Goal: Transaction & Acquisition: Purchase product/service

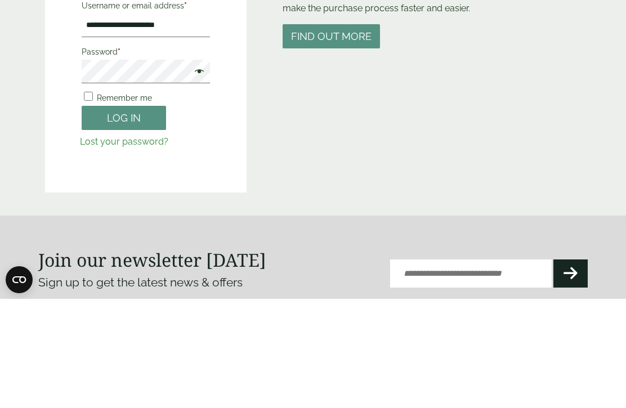
scroll to position [142, 0]
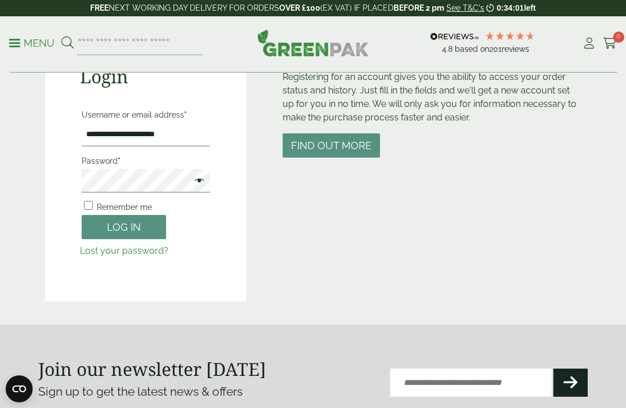
click at [146, 228] on button "Log in" at bounding box center [124, 227] width 84 height 24
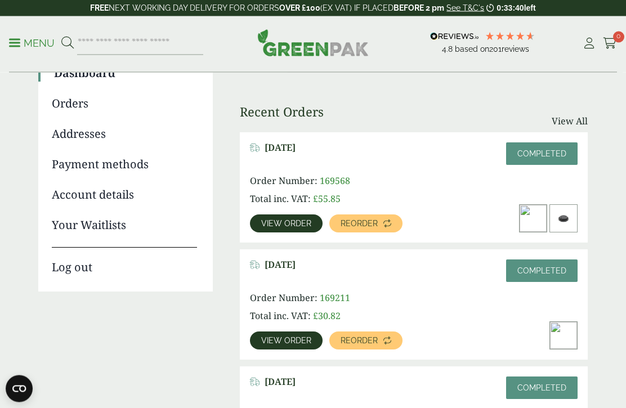
scroll to position [114, 0]
click at [304, 228] on link "View order" at bounding box center [286, 223] width 73 height 18
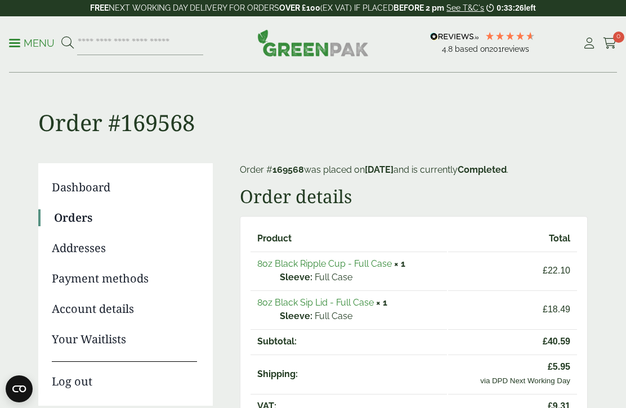
click at [79, 213] on link "Orders" at bounding box center [125, 217] width 143 height 17
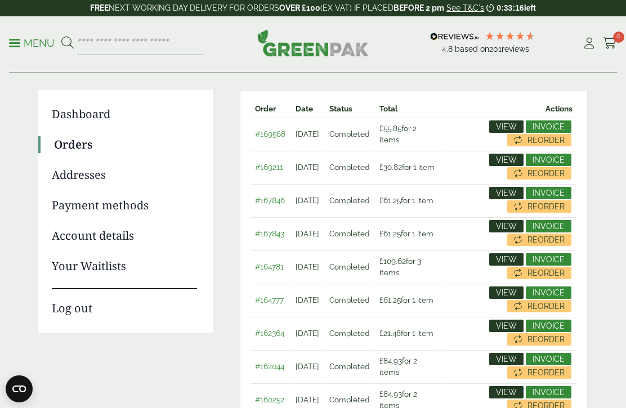
scroll to position [88, 0]
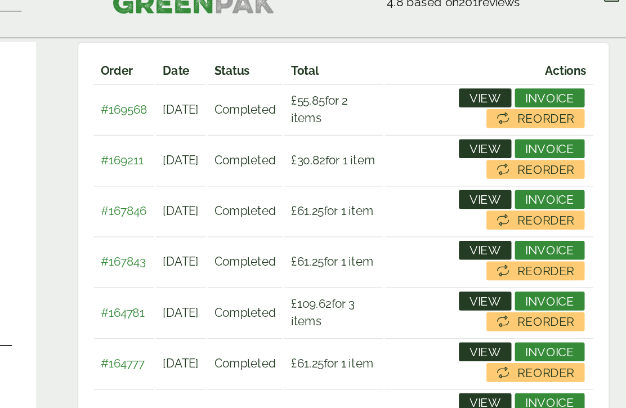
click at [496, 174] on span "View" at bounding box center [506, 178] width 21 height 8
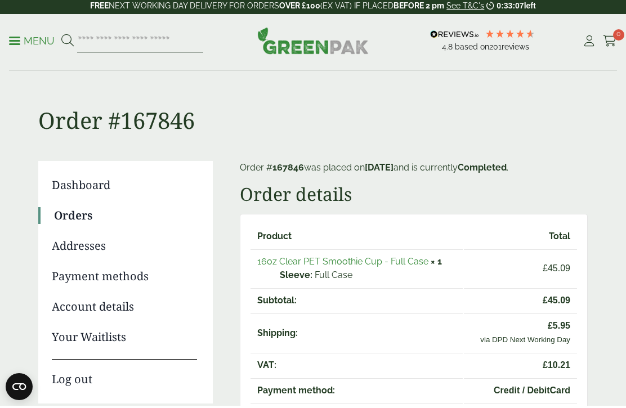
scroll to position [15, 0]
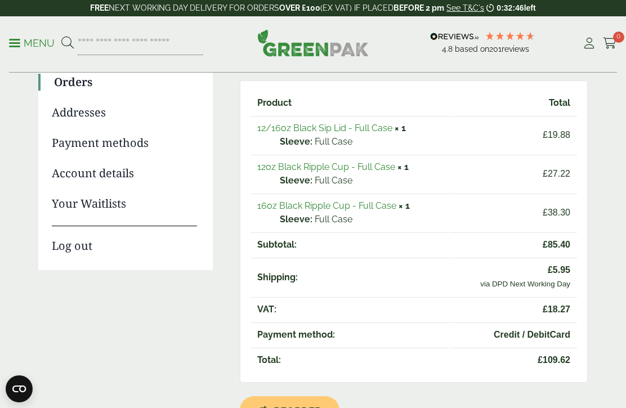
scroll to position [149, 0]
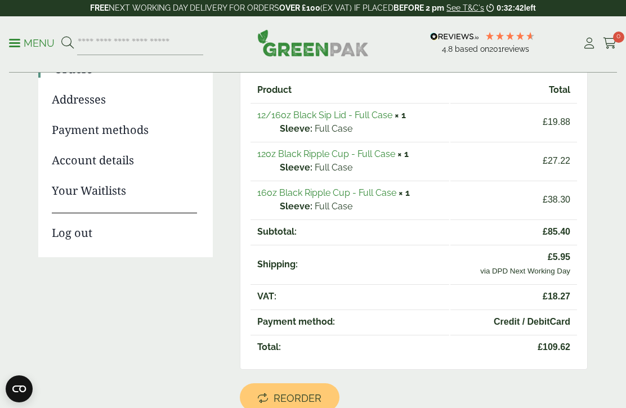
click at [339, 154] on link "12oz Black Ripple Cup - Full Case" at bounding box center [326, 154] width 138 height 11
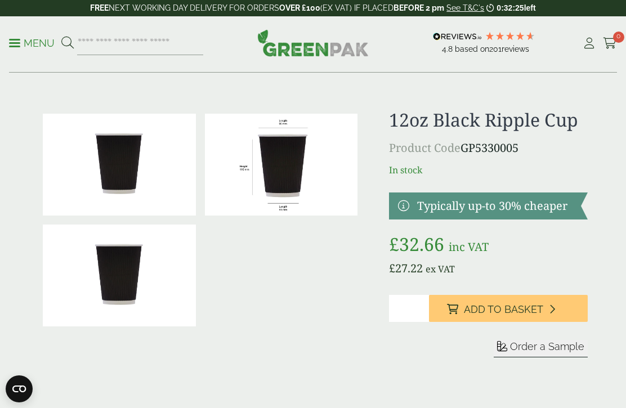
click at [507, 304] on span "Add to Basket" at bounding box center [503, 309] width 79 height 12
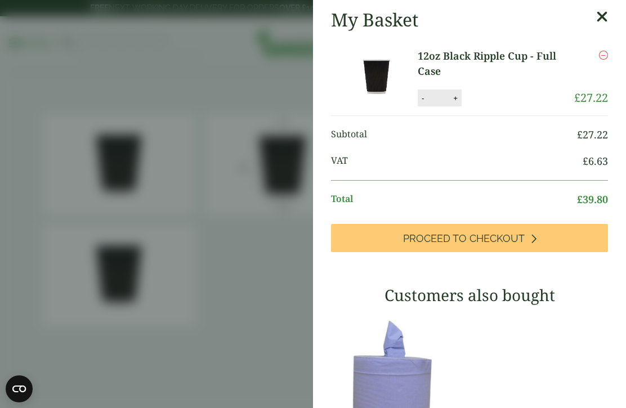
click at [604, 12] on icon at bounding box center [602, 17] width 12 height 16
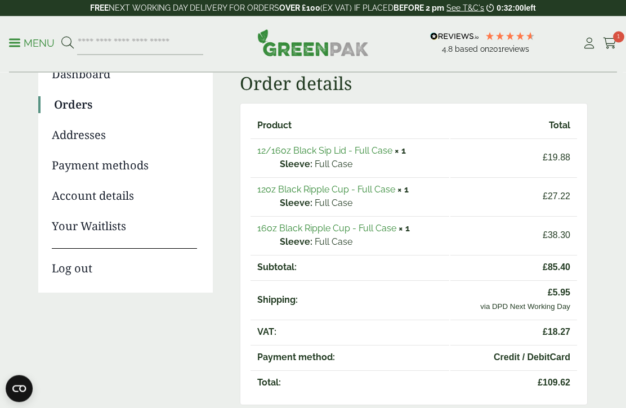
scroll to position [113, 0]
click at [357, 149] on link "12/16oz Black Sip Lid - Full Case" at bounding box center [324, 150] width 135 height 11
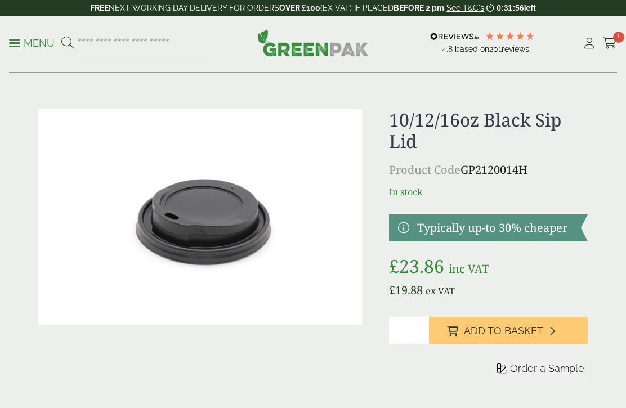
click at [507, 327] on span "Add to Basket" at bounding box center [503, 331] width 79 height 12
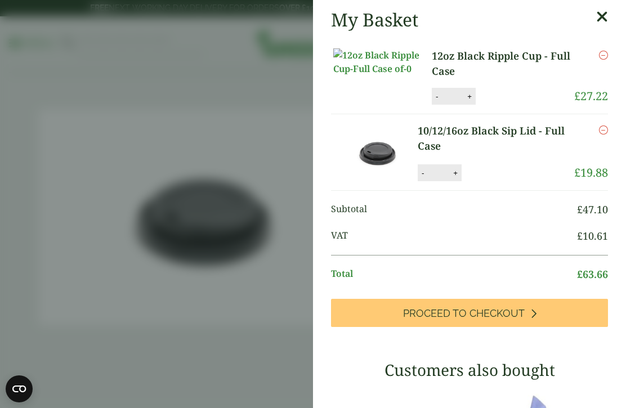
click at [602, 19] on icon at bounding box center [602, 17] width 12 height 16
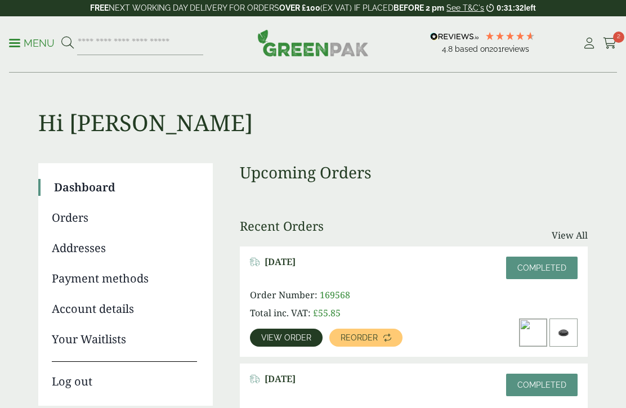
click at [73, 217] on link "Orders" at bounding box center [124, 217] width 145 height 17
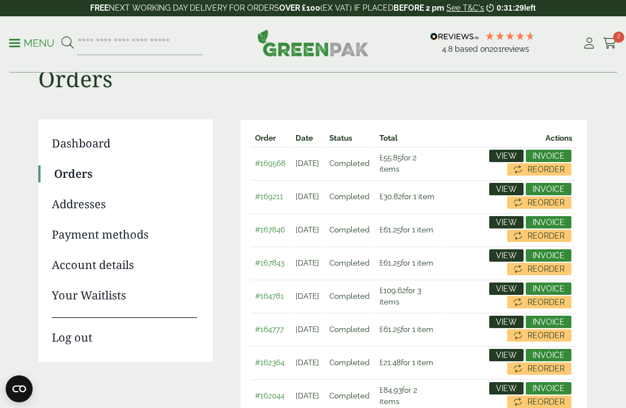
scroll to position [31, 0]
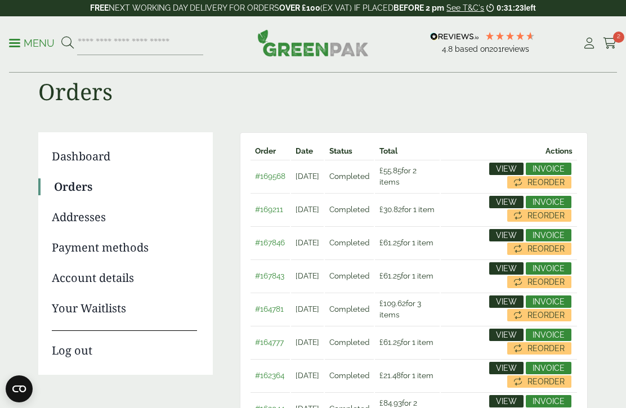
click at [509, 199] on span "View" at bounding box center [506, 202] width 21 height 8
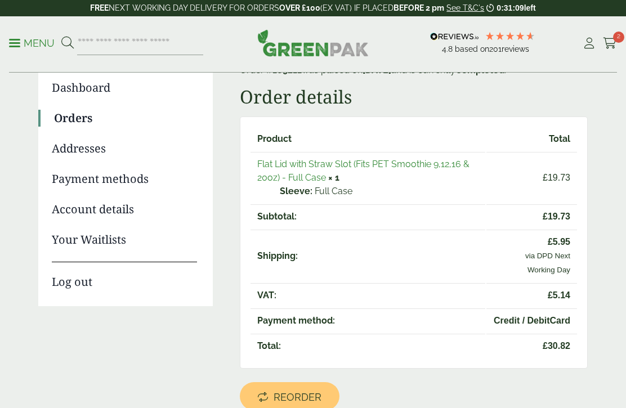
click at [305, 403] on span "Reorder" at bounding box center [297, 397] width 48 height 12
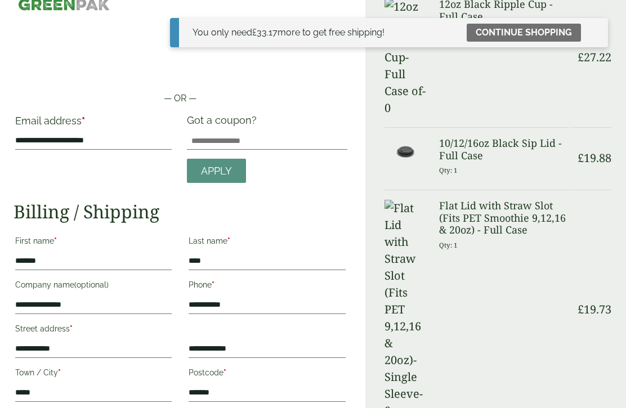
scroll to position [30, 0]
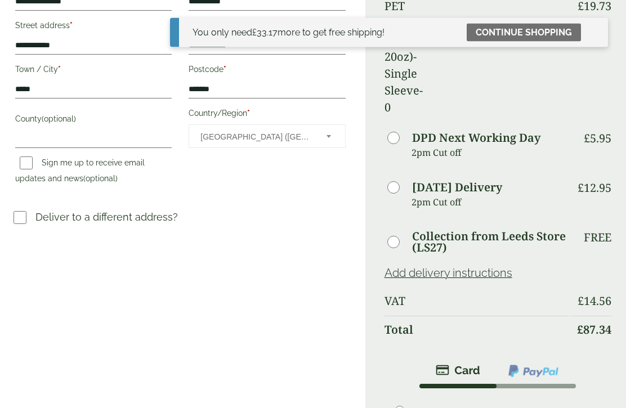
scroll to position [337, 0]
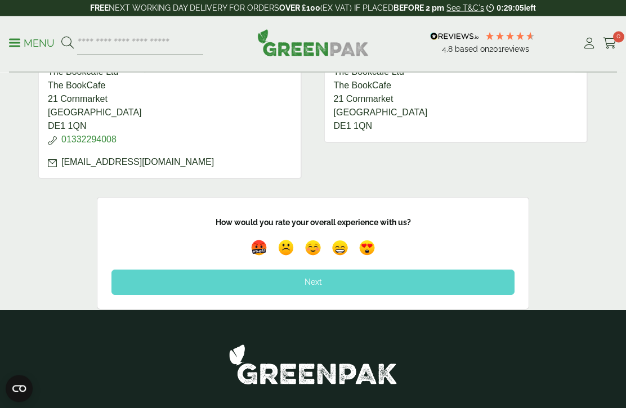
scroll to position [570, 0]
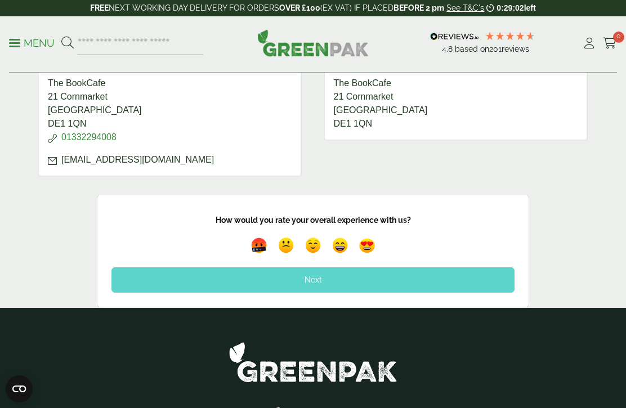
click at [408, 284] on div "Next" at bounding box center [312, 279] width 403 height 25
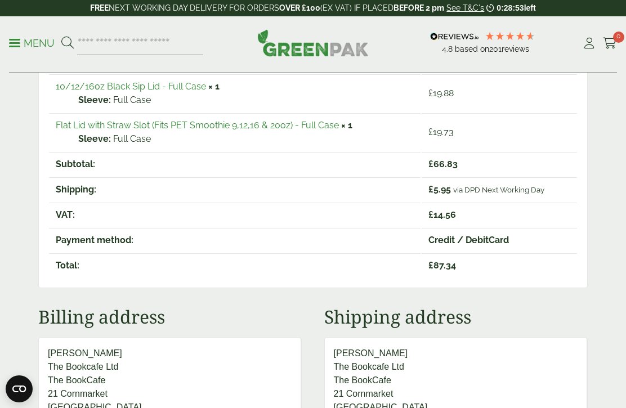
scroll to position [941, 0]
